Goal: Information Seeking & Learning: Learn about a topic

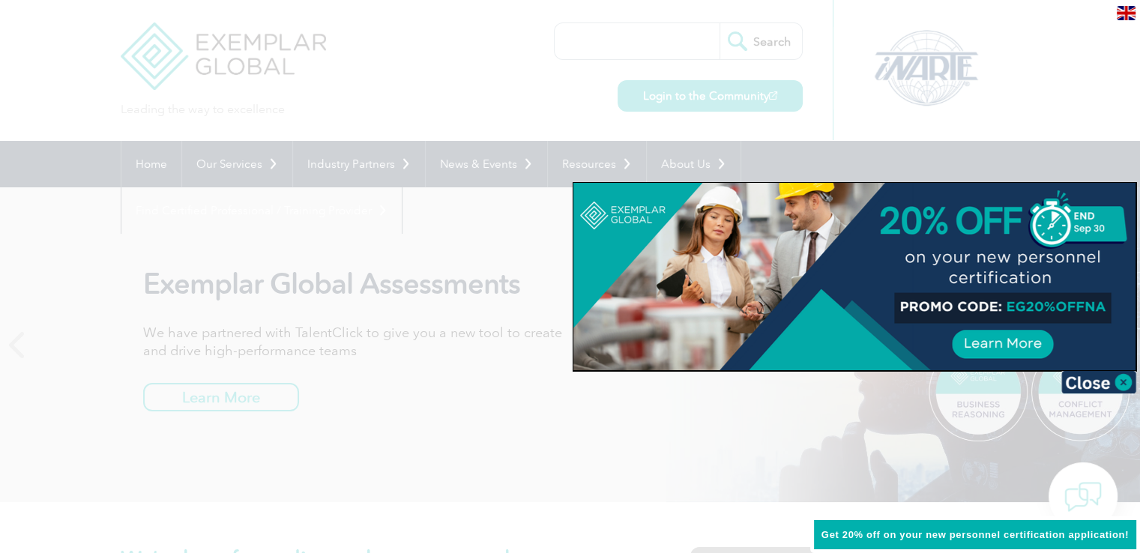
click at [342, 401] on div at bounding box center [570, 276] width 1140 height 553
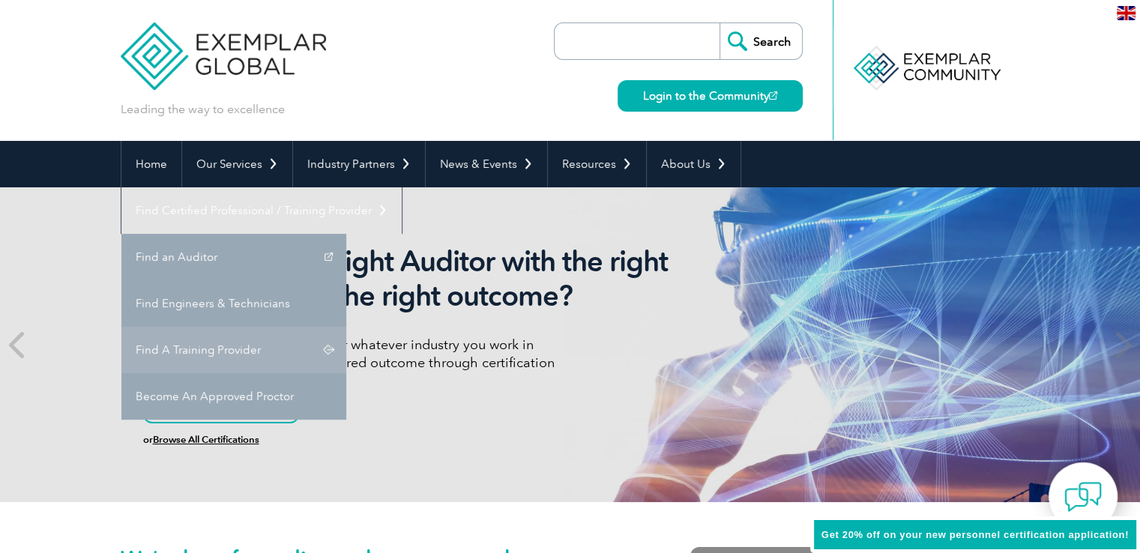
click at [346, 327] on link "Find A Training Provider" at bounding box center [233, 350] width 225 height 46
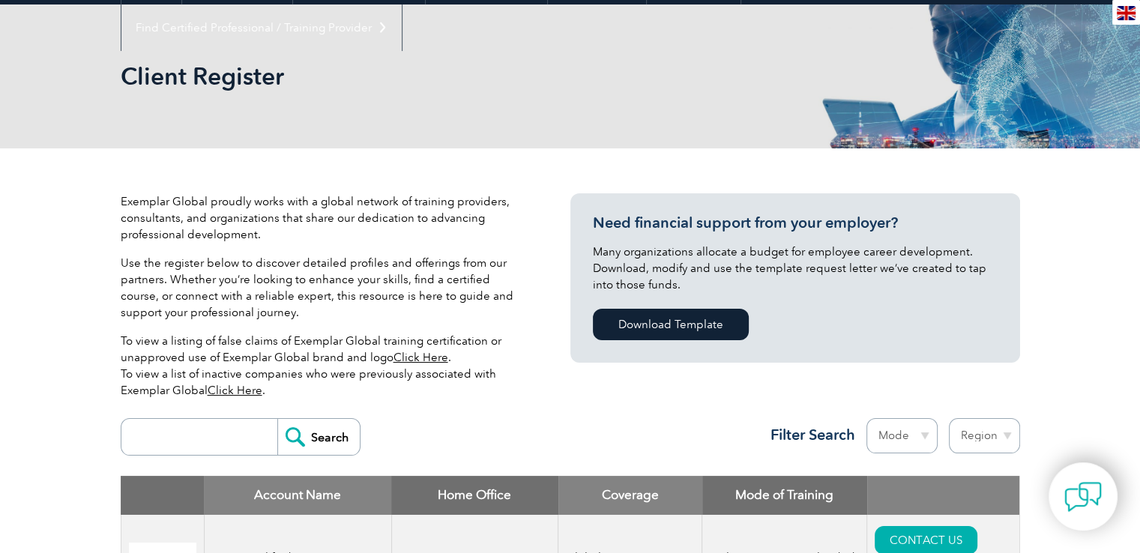
scroll to position [375, 0]
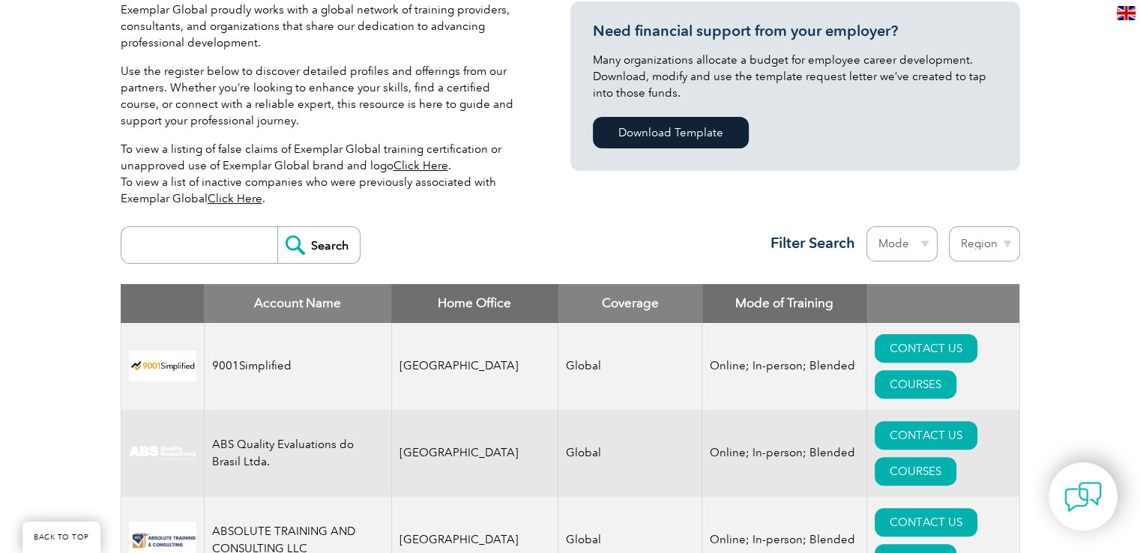
click at [206, 247] on input "search" at bounding box center [203, 245] width 148 height 36
type input "[GEOGRAPHIC_DATA]"
click at [296, 243] on input "Search" at bounding box center [318, 245] width 82 height 36
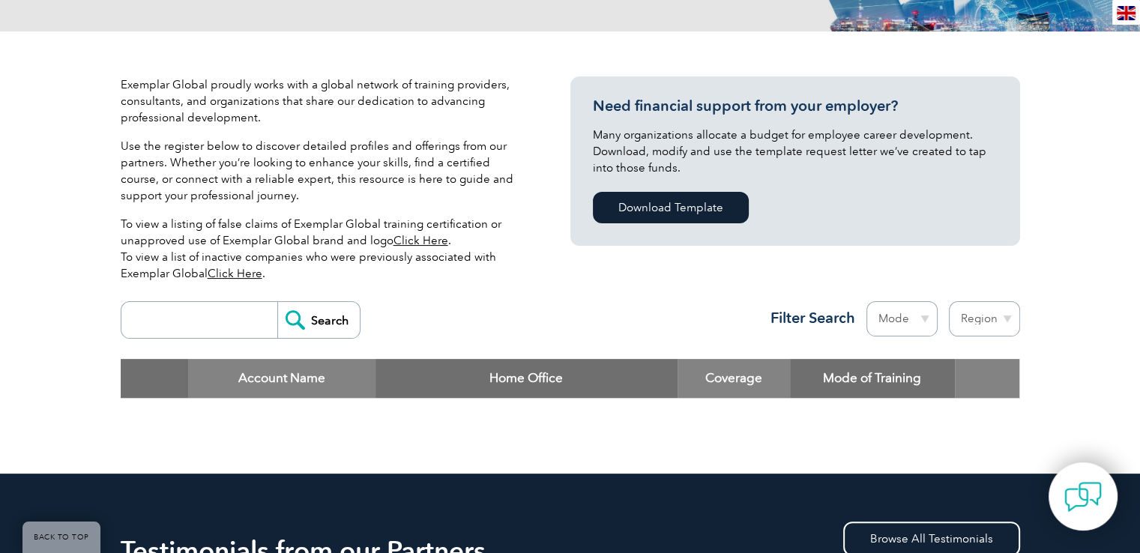
scroll to position [450, 0]
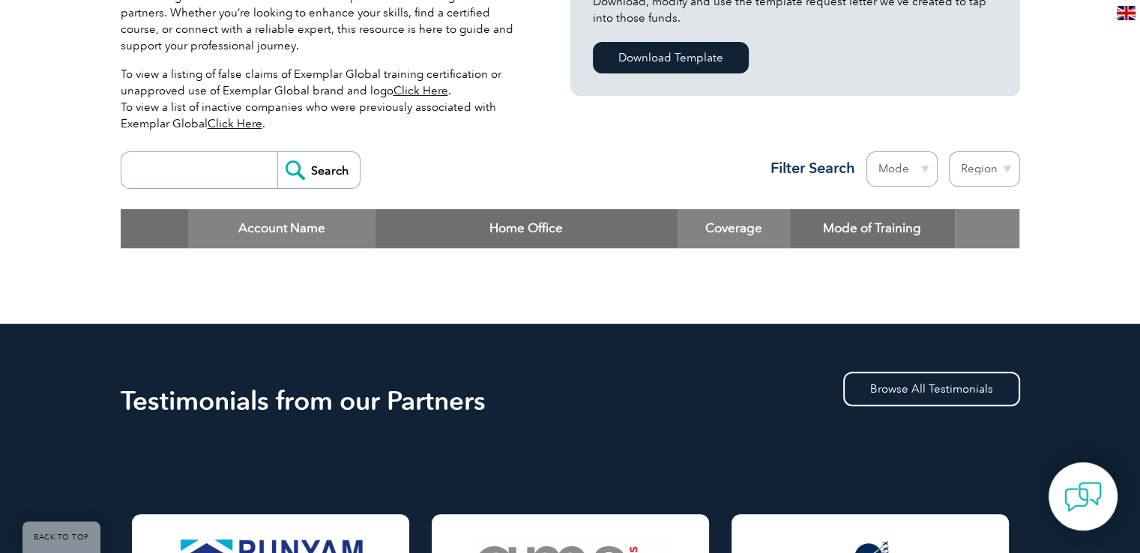
click at [289, 166] on input "Search" at bounding box center [318, 170] width 82 height 36
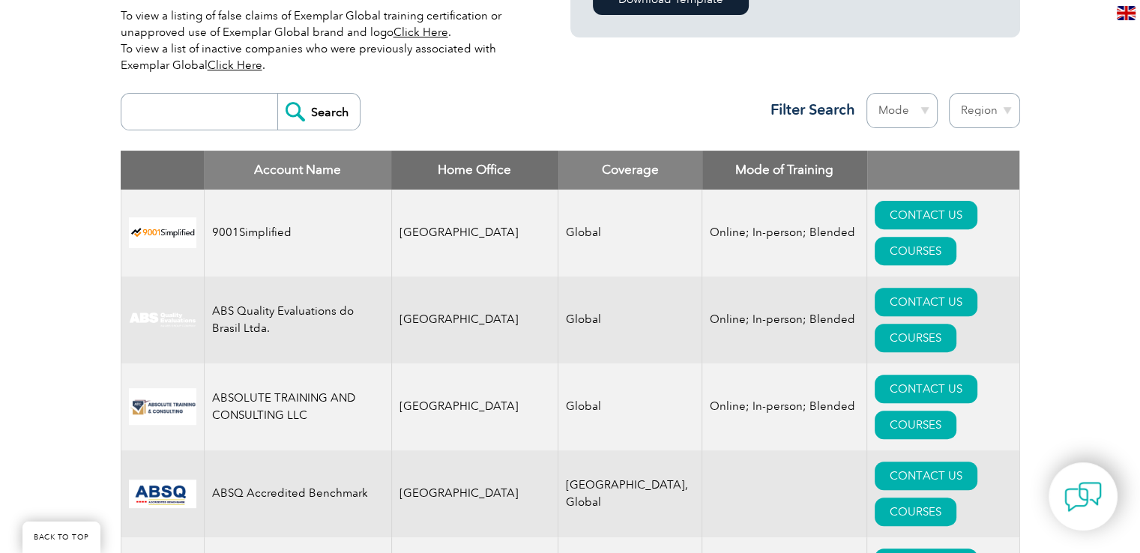
scroll to position [483, 0]
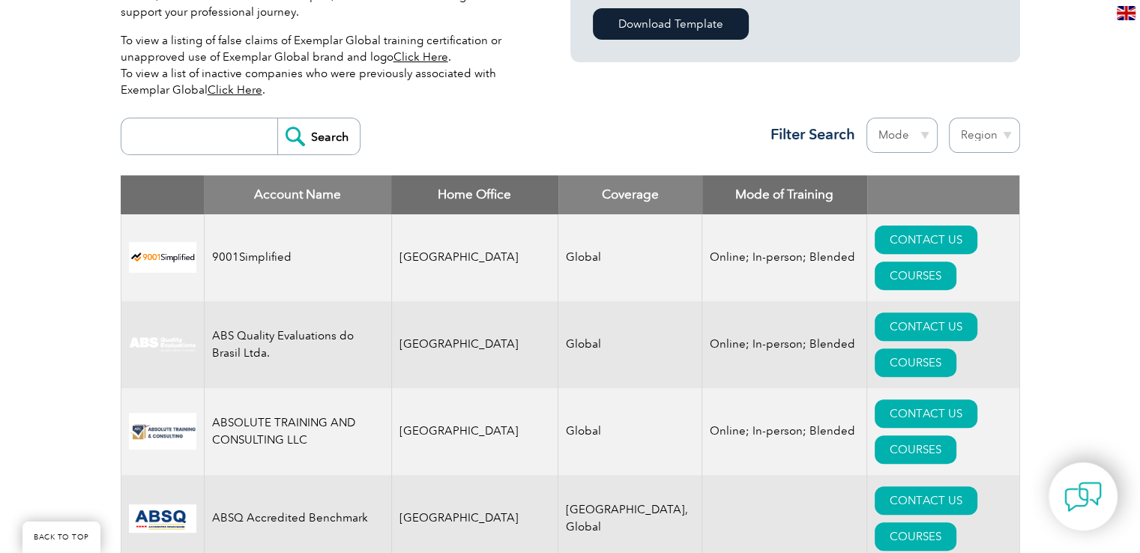
click at [1006, 136] on select "Region Australia Bahrain Bangladesh Brazil Canada Colombia Dominican Republic E…" at bounding box center [984, 135] width 71 height 35
select select "[GEOGRAPHIC_DATA]"
click at [949, 118] on select "Region Australia Bahrain Bangladesh Brazil Canada Colombia Dominican Republic E…" at bounding box center [984, 135] width 71 height 35
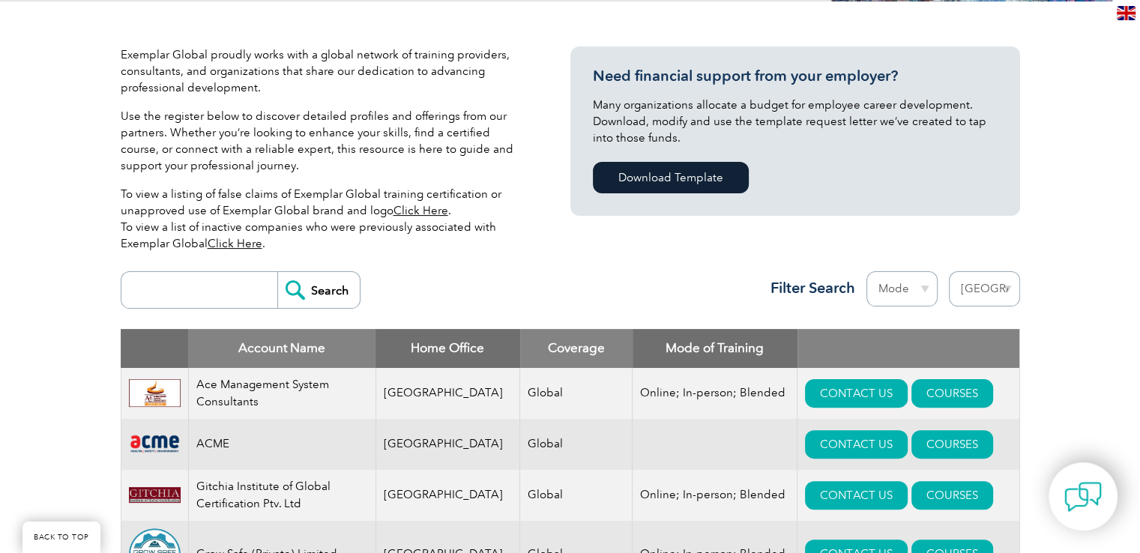
scroll to position [300, 0]
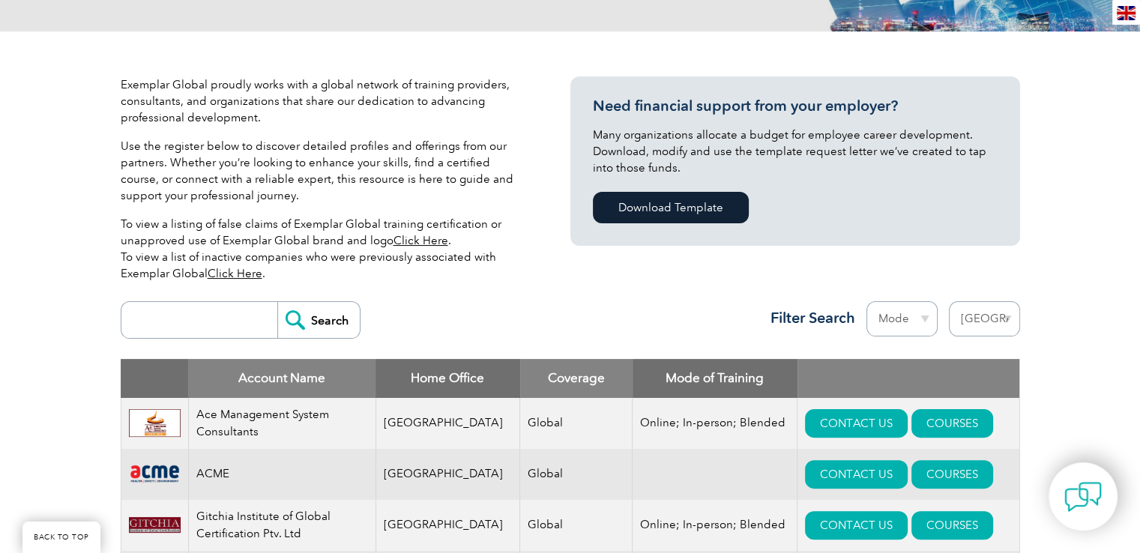
click at [1009, 323] on select "Region Australia Bahrain Bangladesh Brazil Canada Colombia Dominican Republic E…" at bounding box center [984, 318] width 71 height 35
select select "[GEOGRAPHIC_DATA]"
click at [949, 301] on select "Region Australia Bahrain Bangladesh Brazil Canada Colombia Dominican Republic E…" at bounding box center [984, 318] width 71 height 35
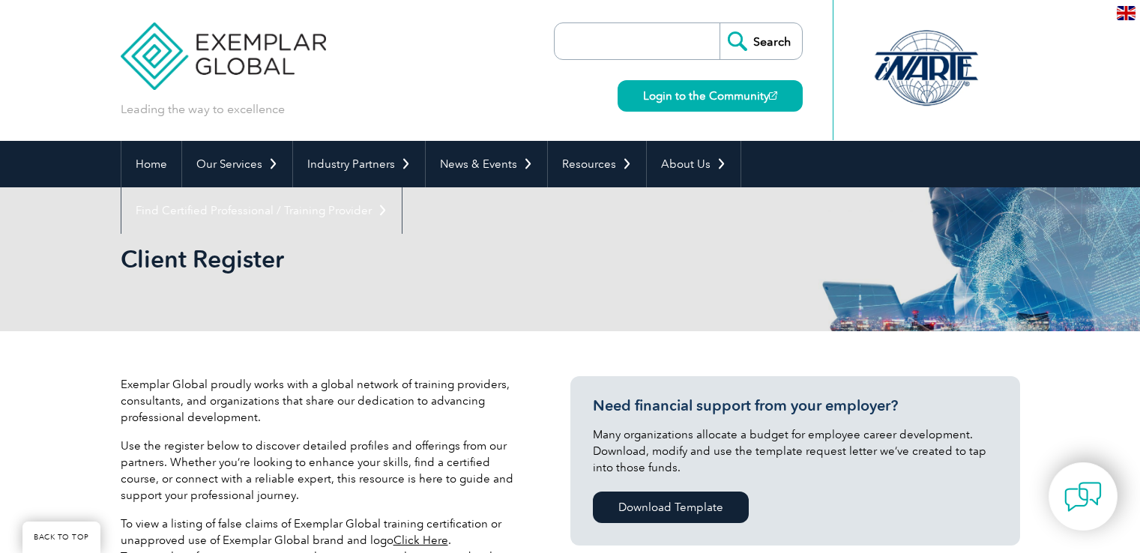
select select "[GEOGRAPHIC_DATA]"
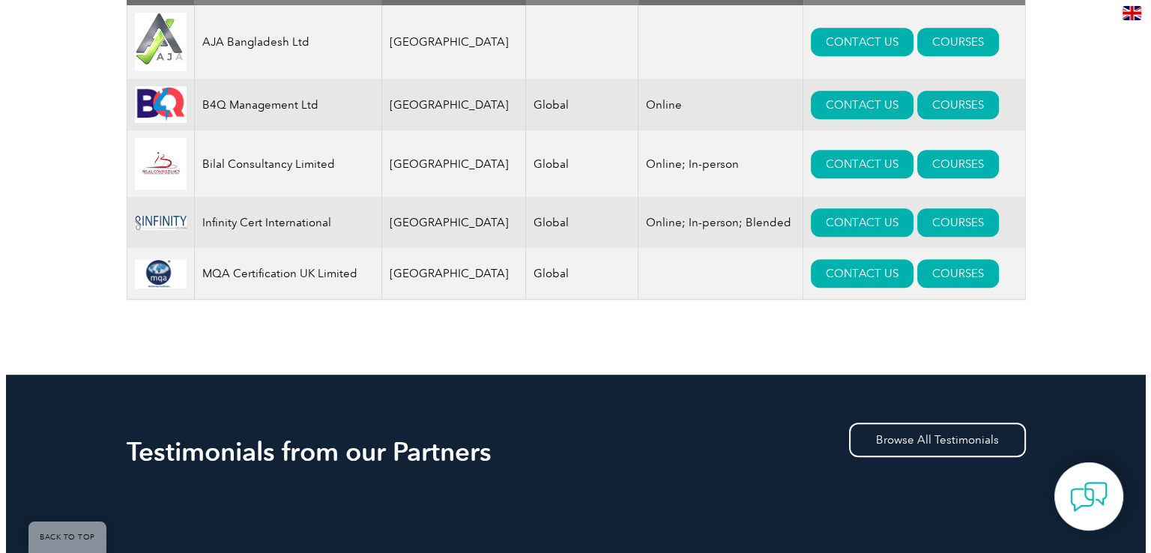
scroll to position [543, 0]
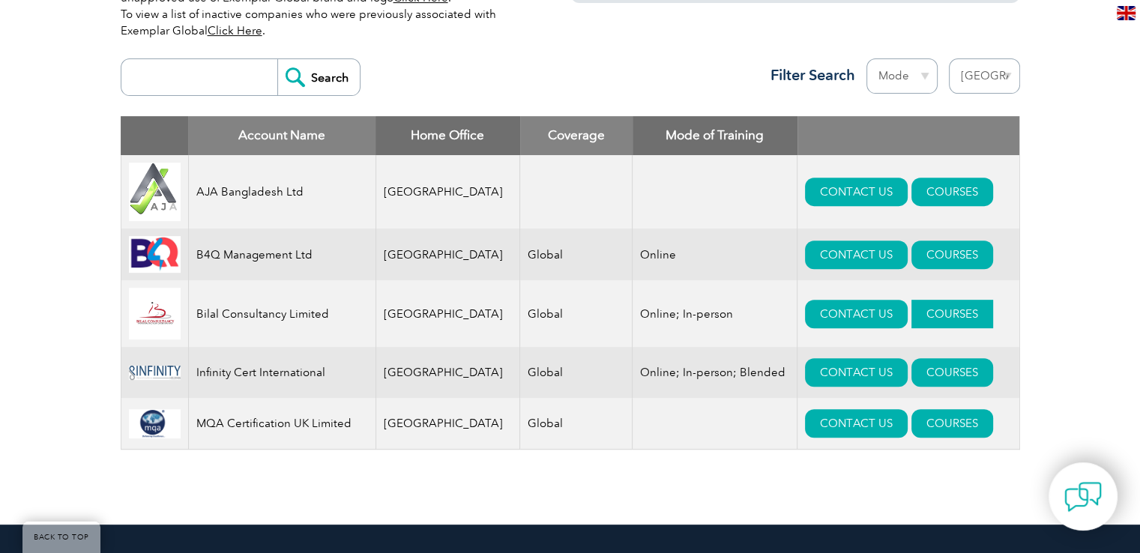
click at [914, 324] on link "COURSES" at bounding box center [952, 314] width 82 height 28
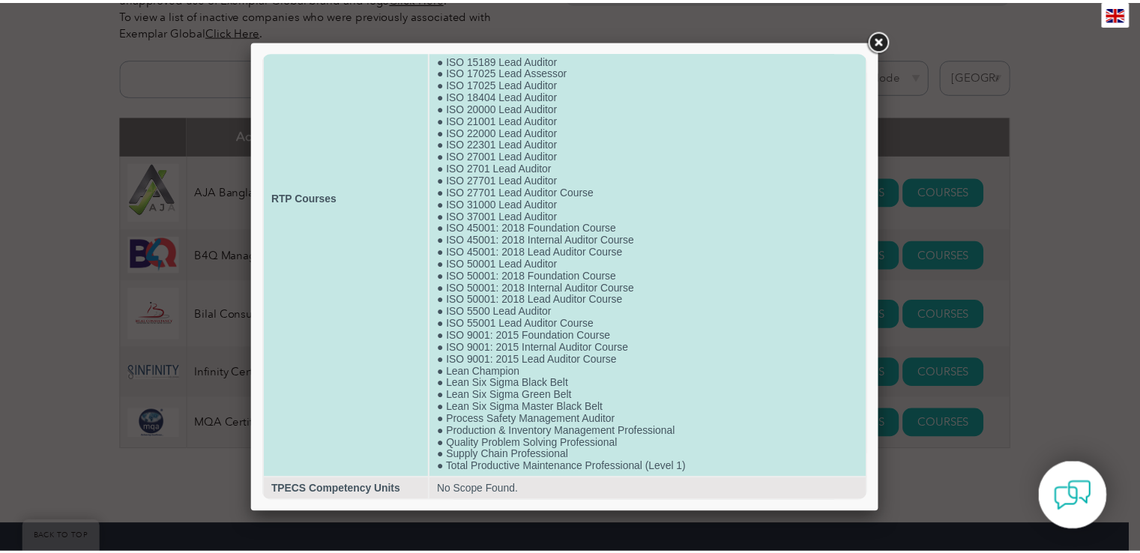
scroll to position [0, 0]
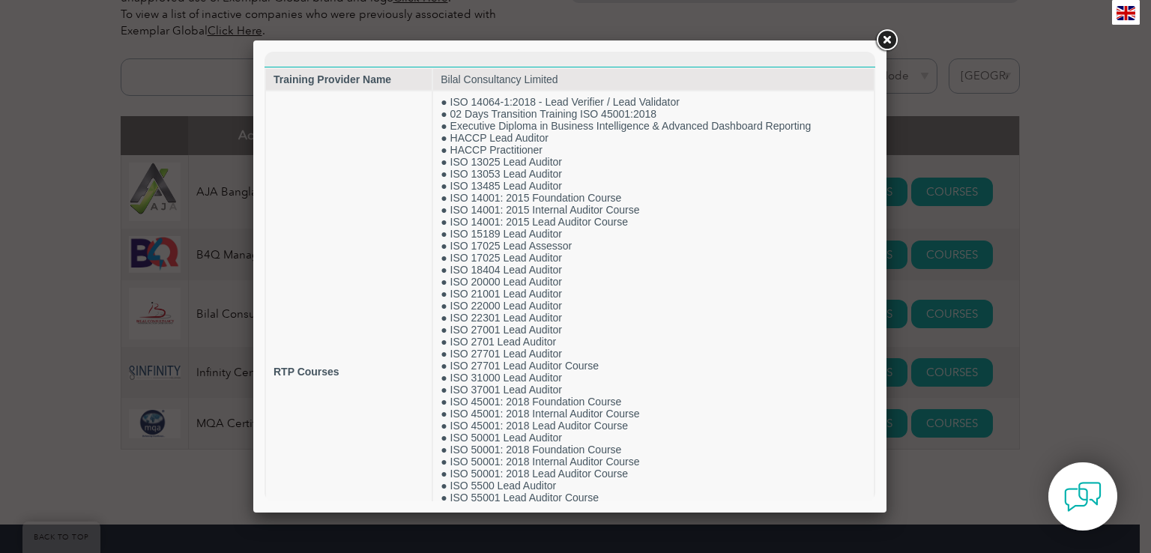
click at [889, 41] on link at bounding box center [886, 40] width 27 height 27
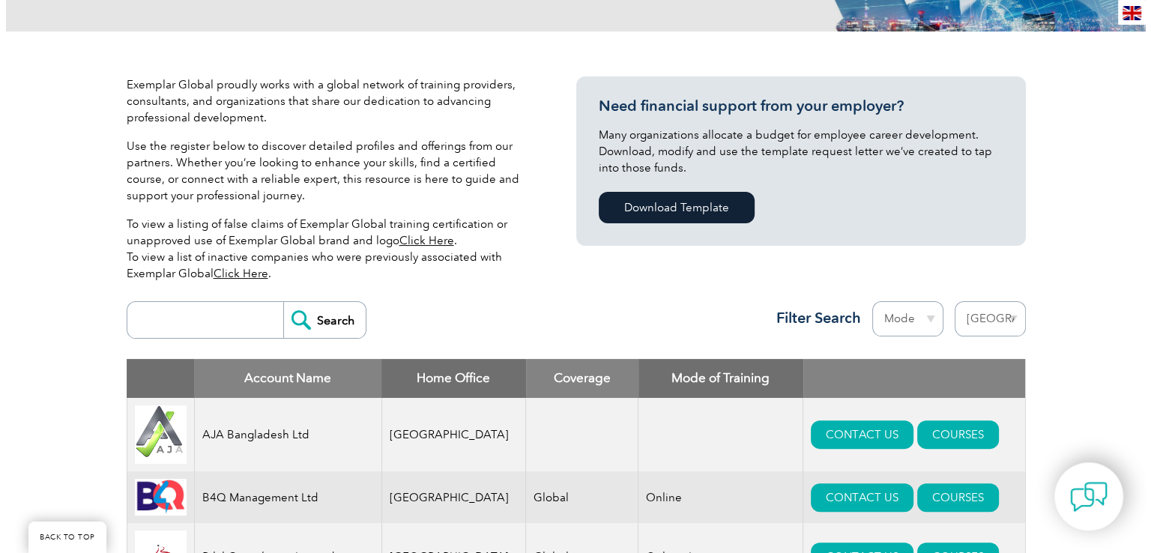
scroll to position [600, 0]
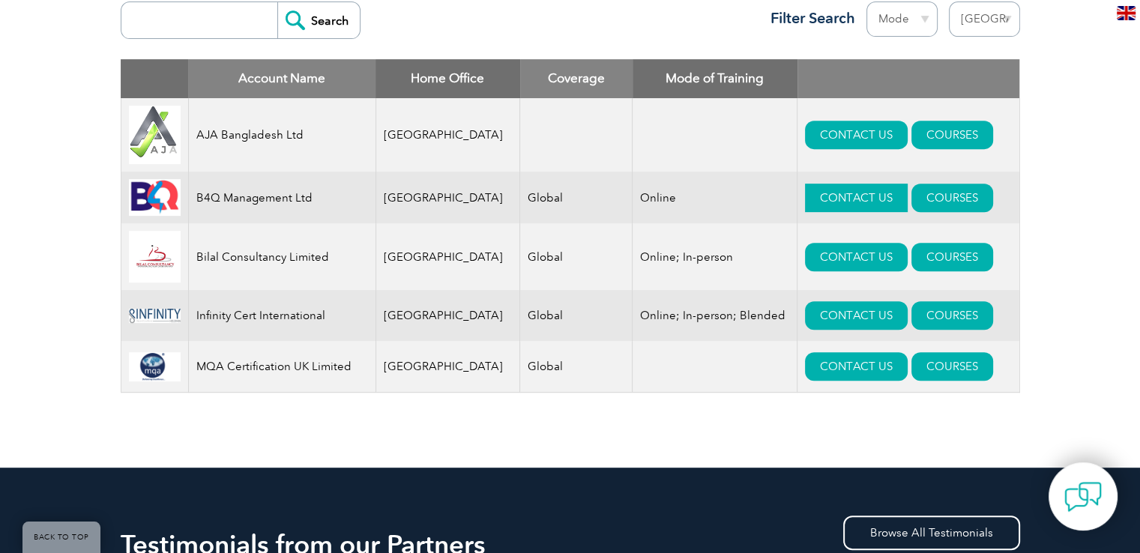
click at [845, 199] on link "CONTACT US" at bounding box center [856, 198] width 103 height 28
click at [923, 256] on link "COURSES" at bounding box center [952, 257] width 82 height 28
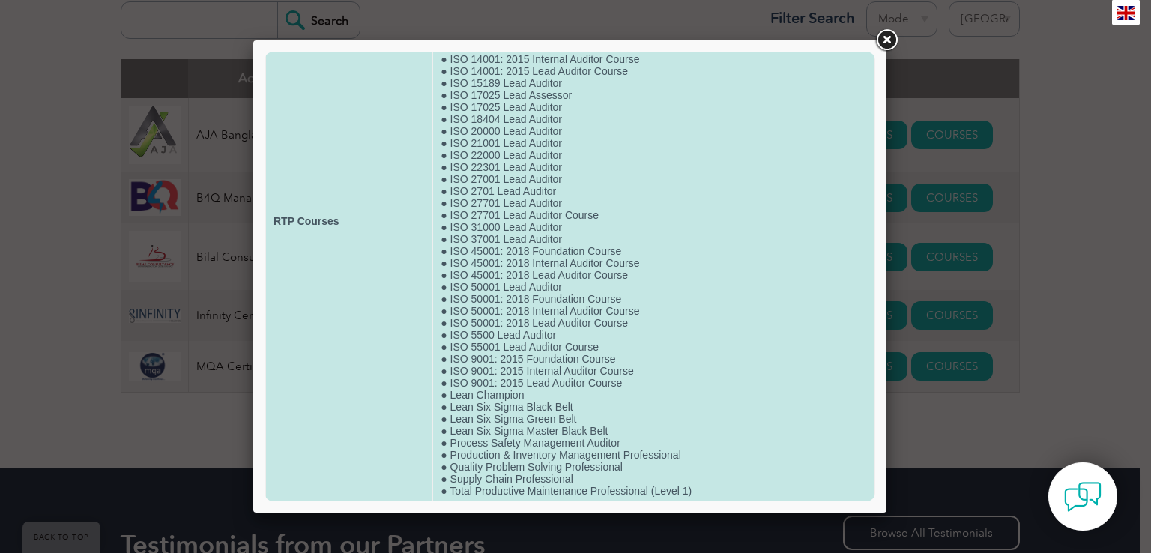
scroll to position [202, 0]
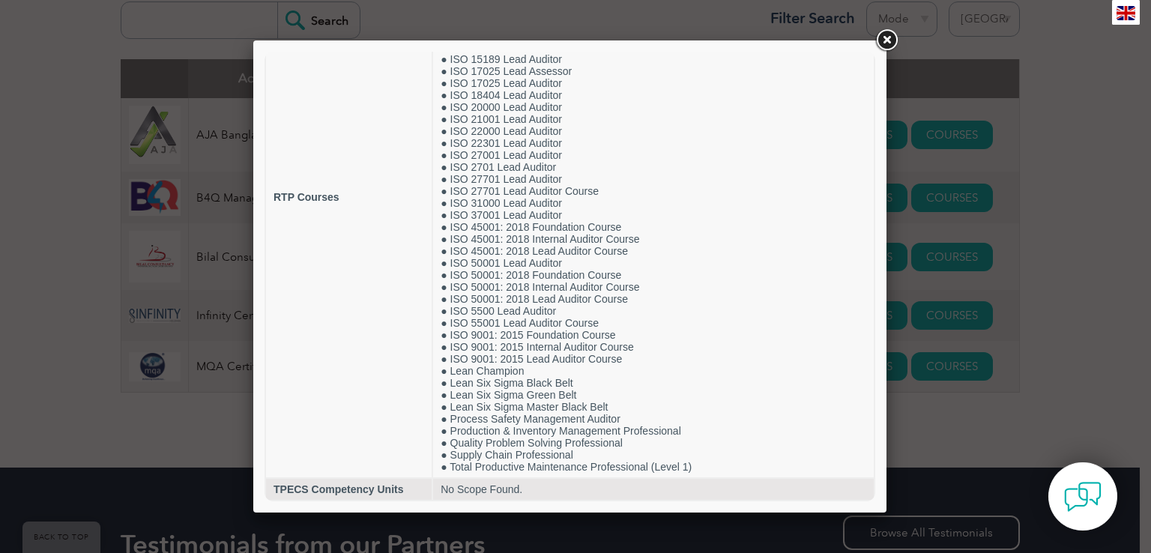
click at [887, 44] on link at bounding box center [886, 40] width 27 height 27
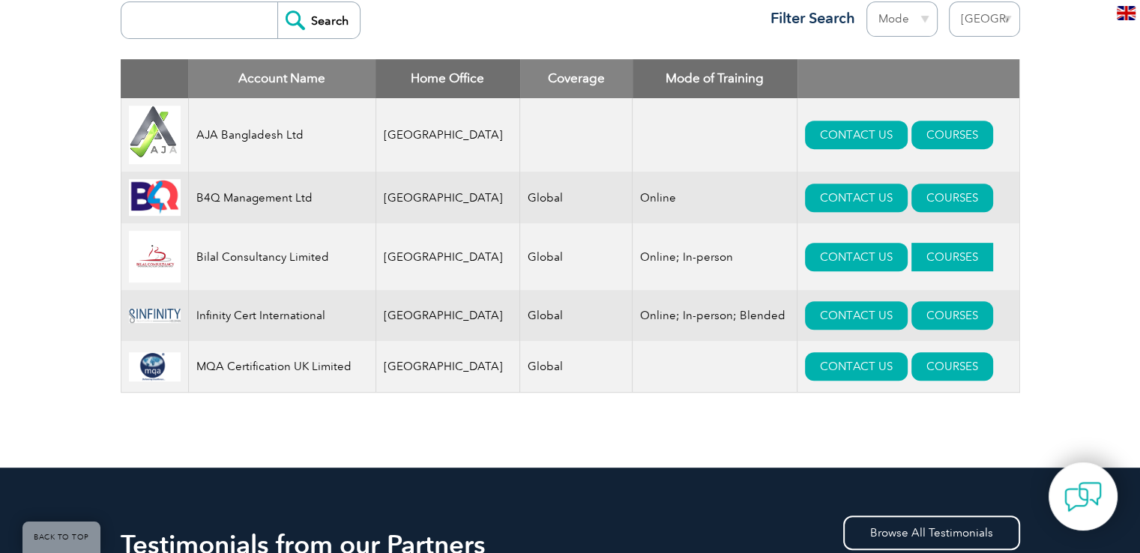
click at [913, 268] on link "COURSES" at bounding box center [952, 257] width 82 height 28
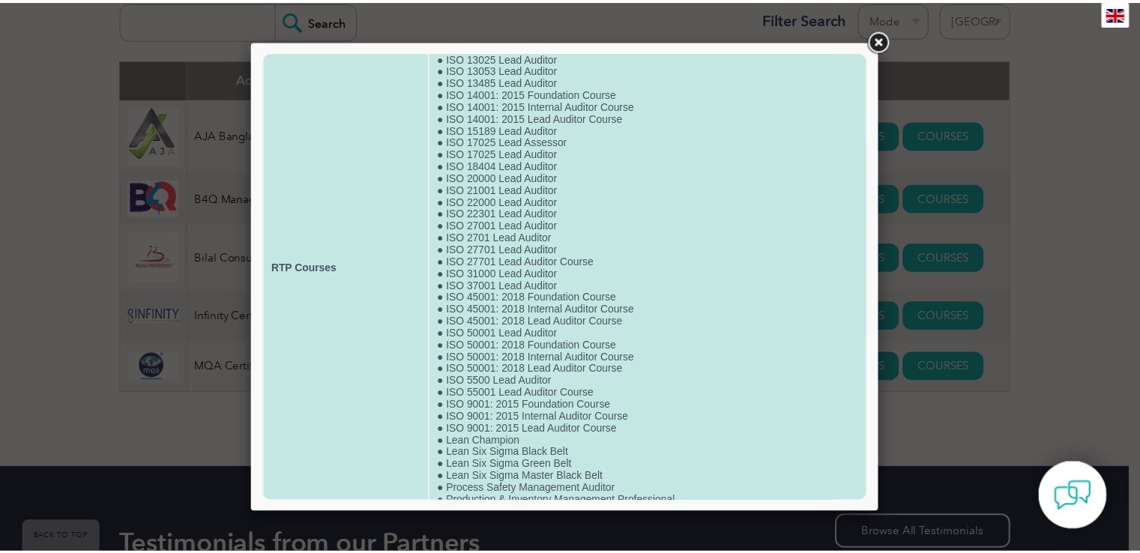
scroll to position [0, 0]
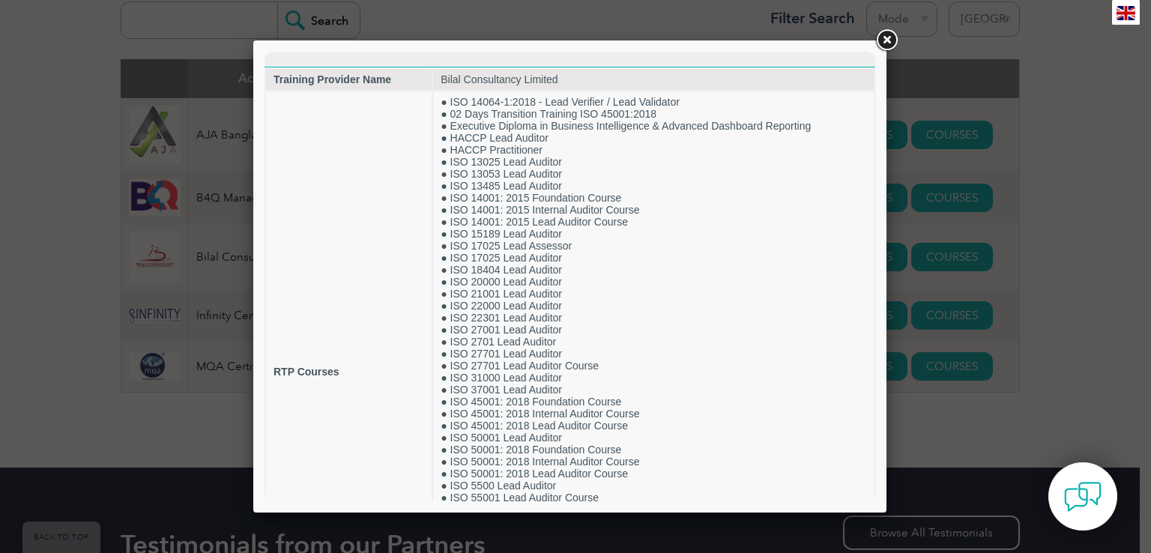
click at [885, 39] on link at bounding box center [886, 40] width 27 height 27
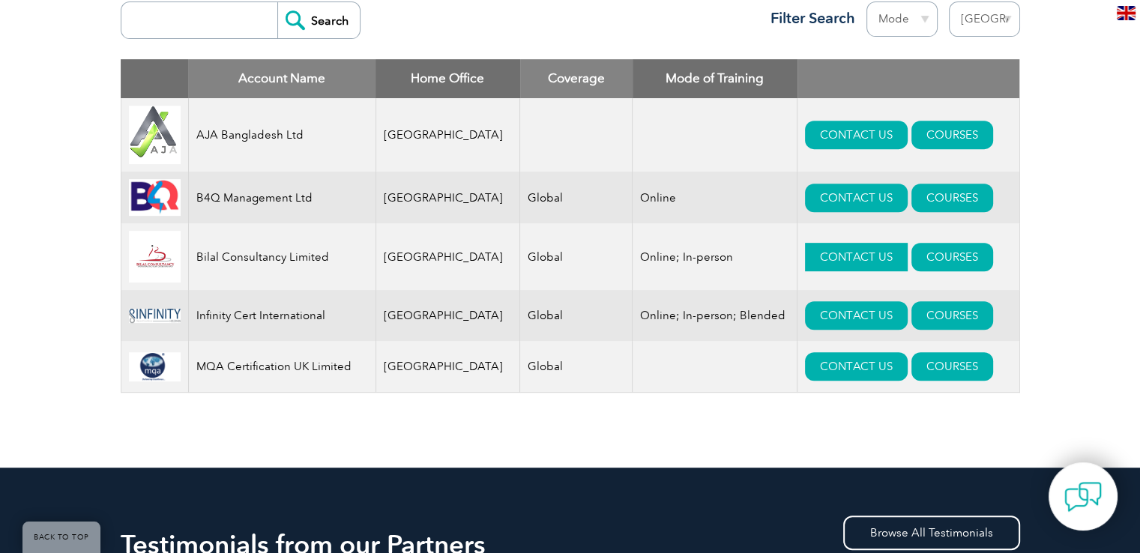
click at [833, 270] on link "CONTACT US" at bounding box center [856, 257] width 103 height 28
